Goal: Check status: Check status

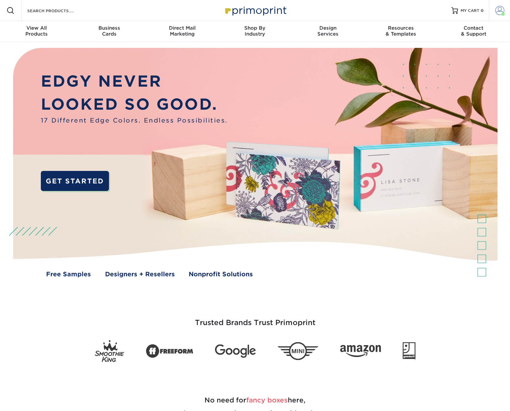
click at [498, 11] on span at bounding box center [500, 10] width 9 height 9
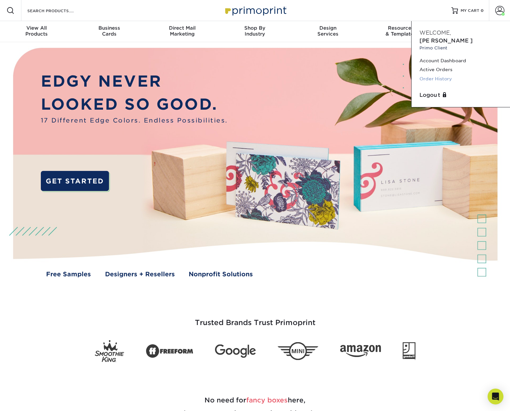
click at [440, 74] on link "Order History" at bounding box center [461, 78] width 83 height 9
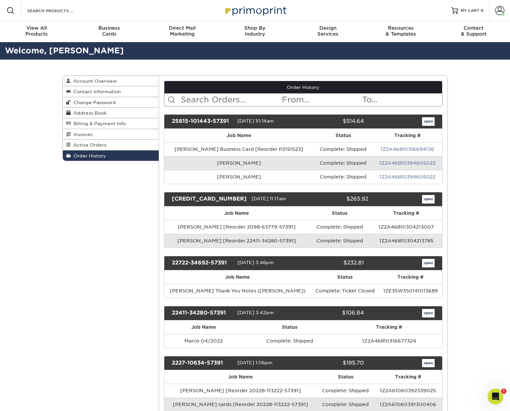
click at [426, 122] on link "open" at bounding box center [428, 121] width 13 height 9
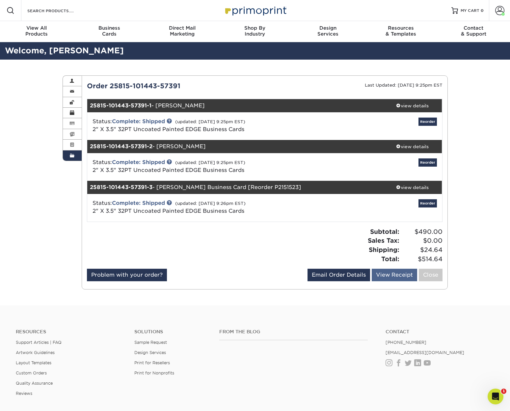
click at [394, 273] on link "View Receipt" at bounding box center [394, 275] width 45 height 13
click at [418, 189] on div "view details" at bounding box center [412, 187] width 59 height 7
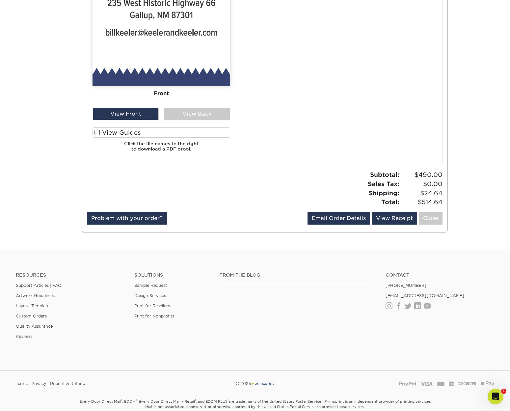
scroll to position [516, 0]
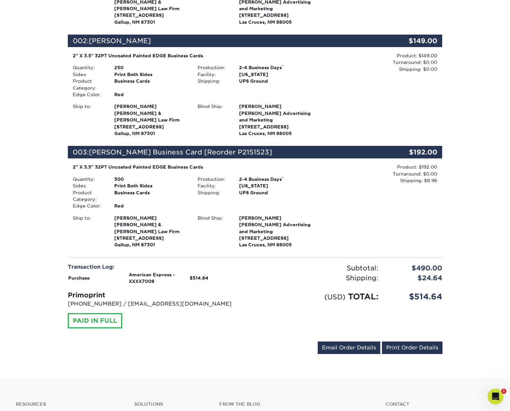
scroll to position [187, 0]
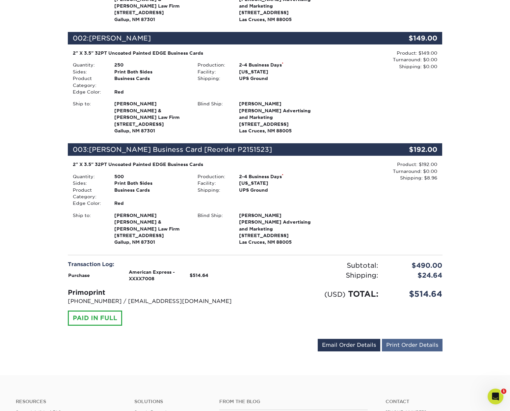
click at [422, 341] on link "Print Order Details" at bounding box center [412, 345] width 61 height 13
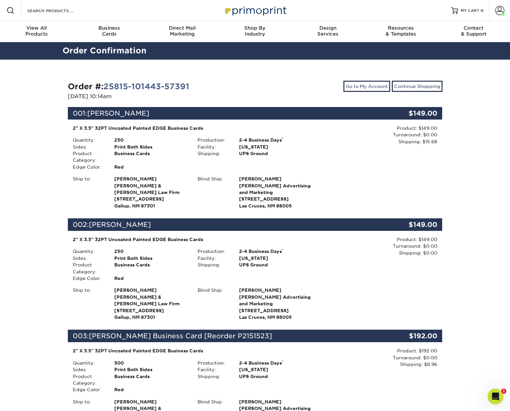
scroll to position [0, 0]
